Goal: Task Accomplishment & Management: Complete application form

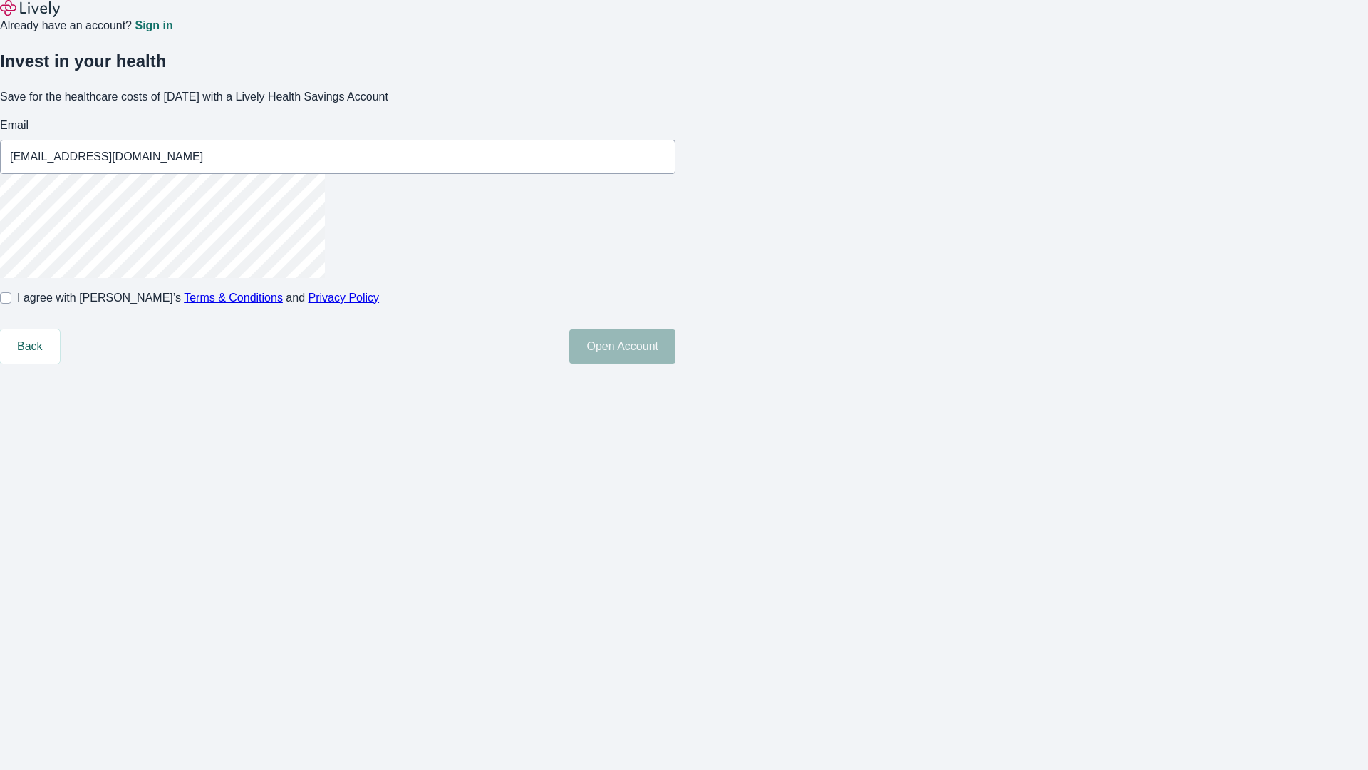
click at [11, 304] on input "I agree with Lively’s Terms & Conditions and Privacy Policy" at bounding box center [5, 297] width 11 height 11
checkbox input "true"
click at [675, 363] on button "Open Account" at bounding box center [622, 346] width 106 height 34
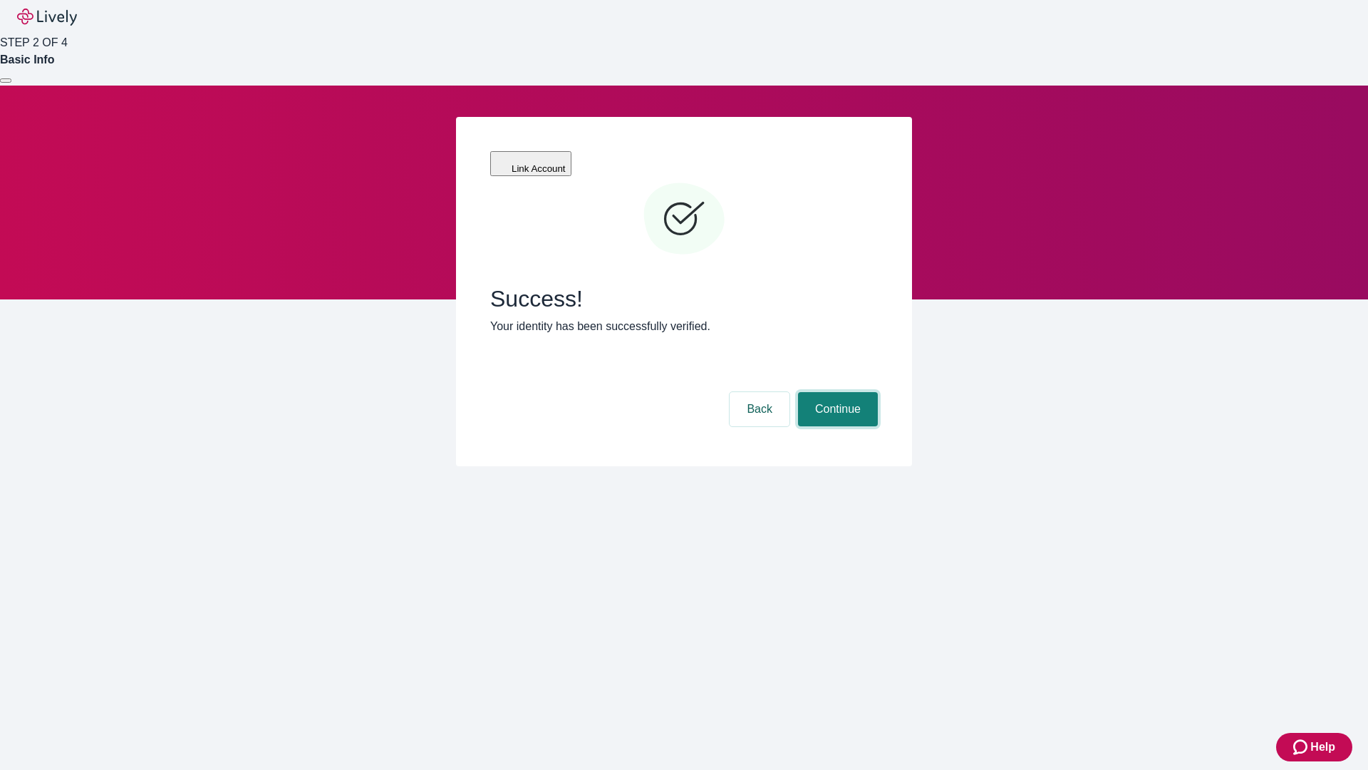
click at [836, 392] on button "Continue" at bounding box center [838, 409] width 80 height 34
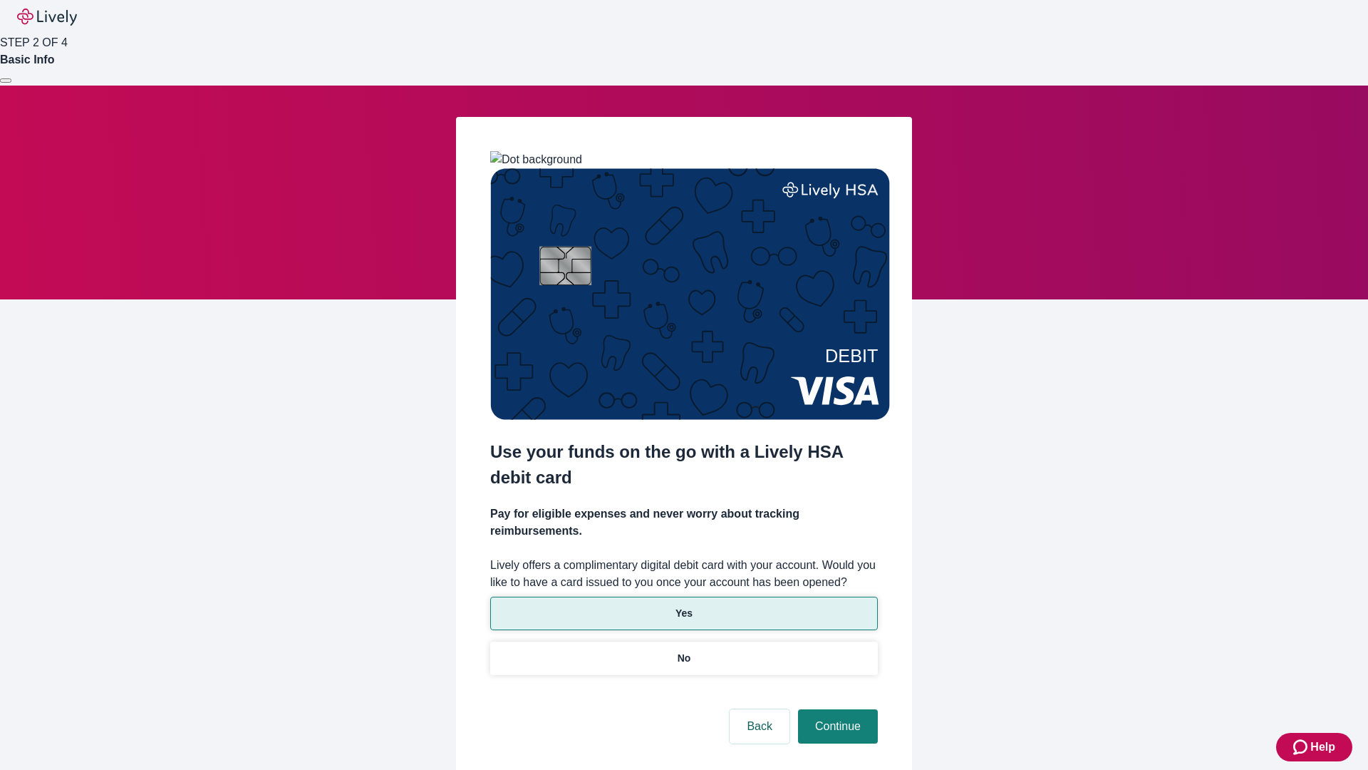
click at [683, 606] on p "Yes" at bounding box center [683, 613] width 17 height 15
click at [836, 709] on button "Continue" at bounding box center [838, 726] width 80 height 34
